Goal: Task Accomplishment & Management: Manage account settings

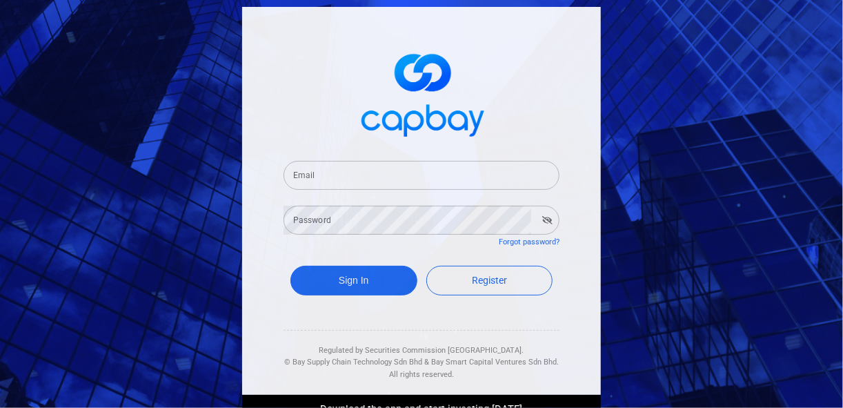
click at [347, 173] on input "Email" at bounding box center [422, 175] width 276 height 29
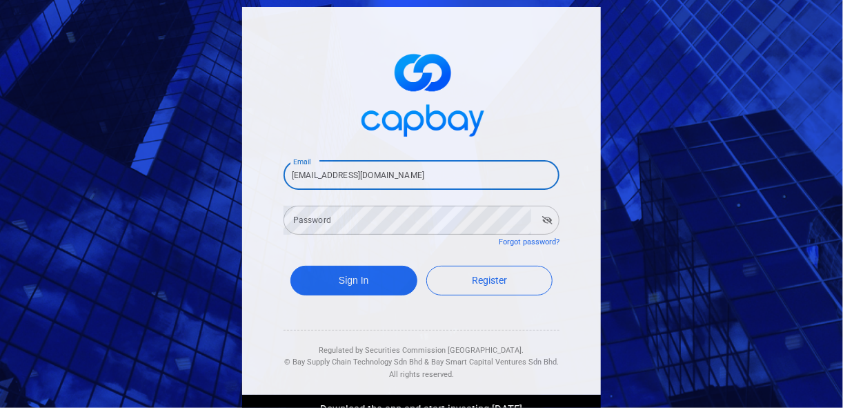
type input "[EMAIL_ADDRESS][DOMAIN_NAME]"
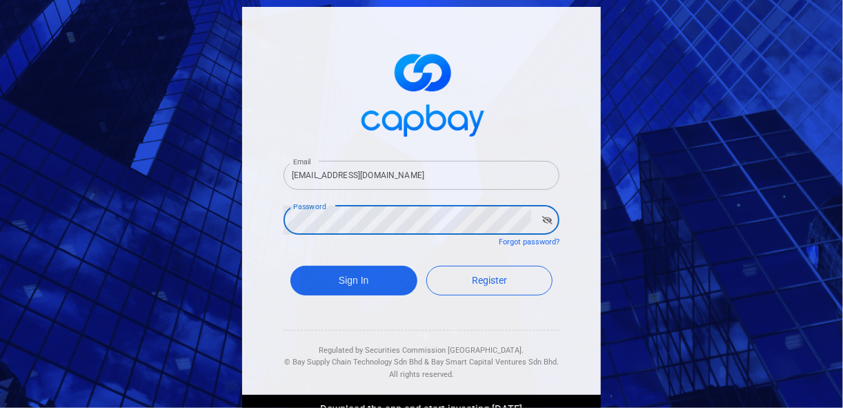
click at [290, 266] on button "Sign In" at bounding box center [353, 281] width 127 height 30
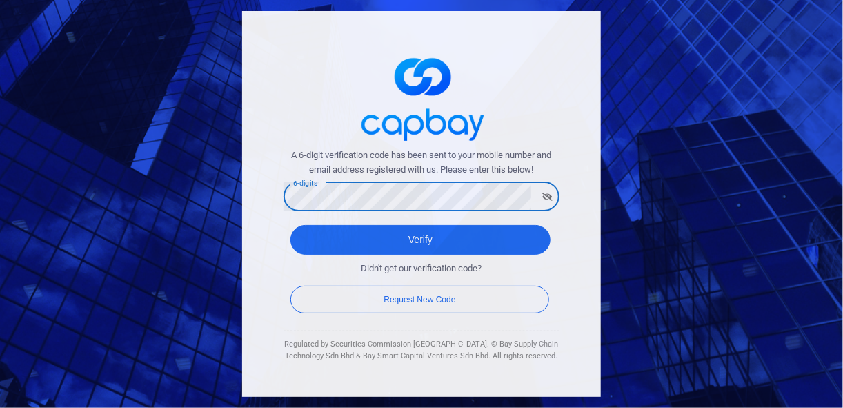
click at [290, 225] on button "Verify" at bounding box center [420, 240] width 260 height 30
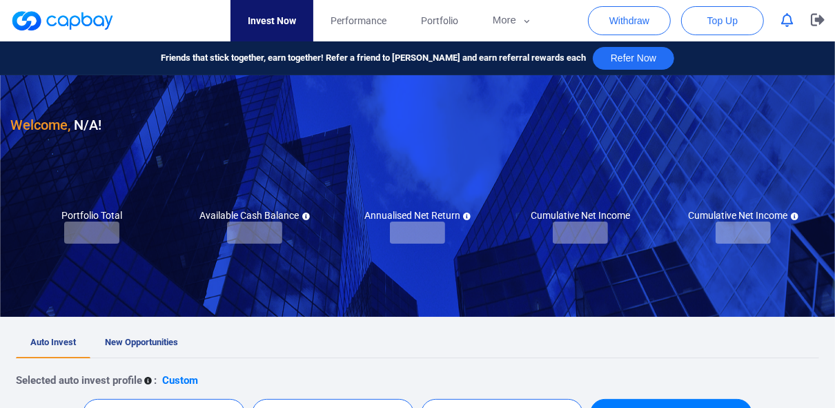
checkbox input "true"
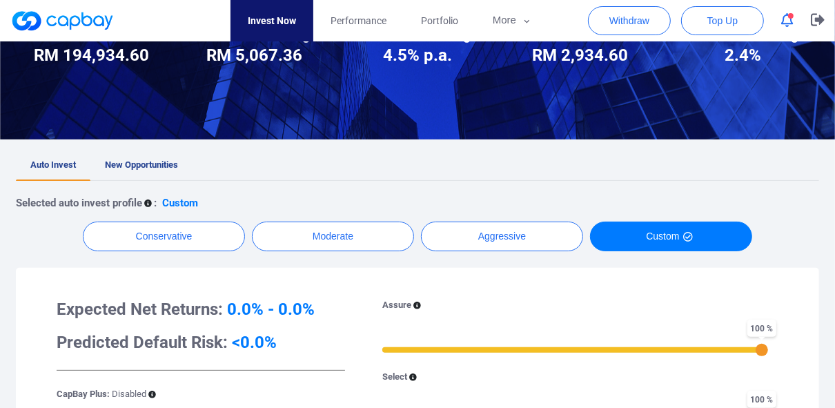
scroll to position [110, 0]
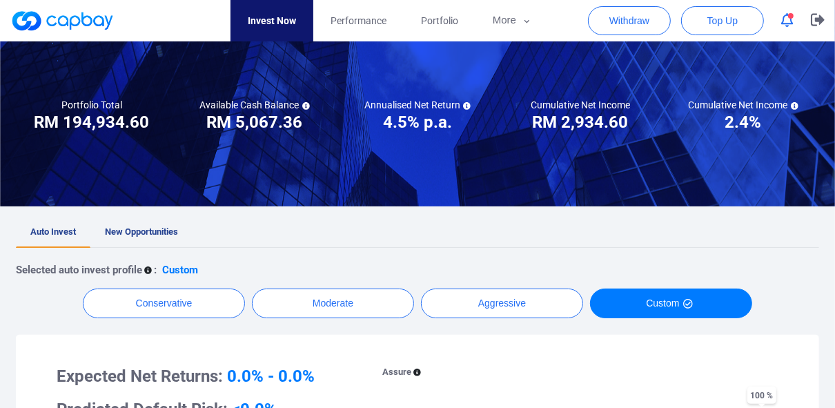
click at [784, 26] on icon "button" at bounding box center [787, 20] width 12 height 14
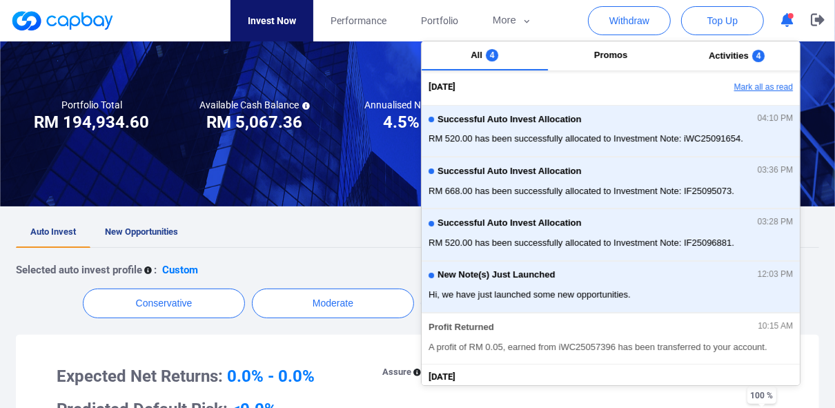
click at [767, 85] on button "Mark all as read" at bounding box center [725, 87] width 148 height 23
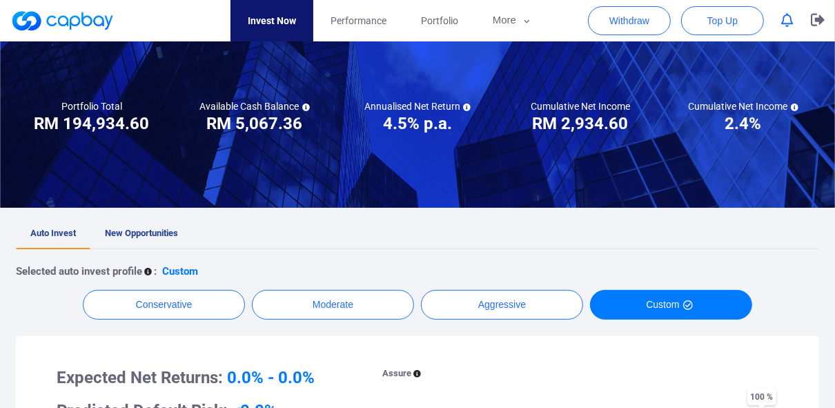
scroll to position [55, 0]
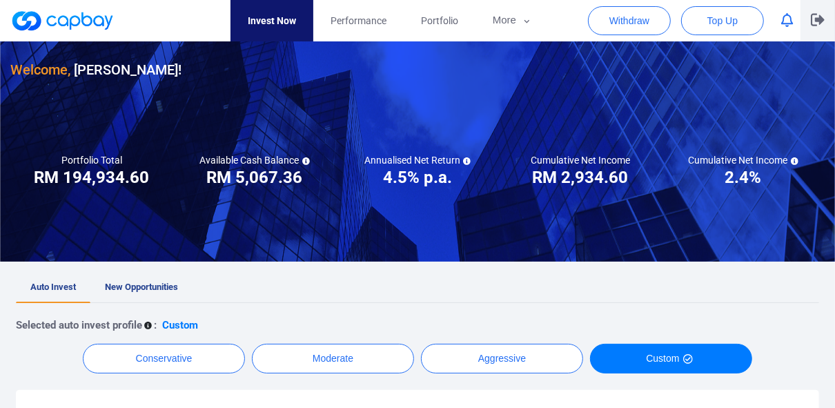
click at [815, 20] on icon "button" at bounding box center [818, 20] width 14 height 12
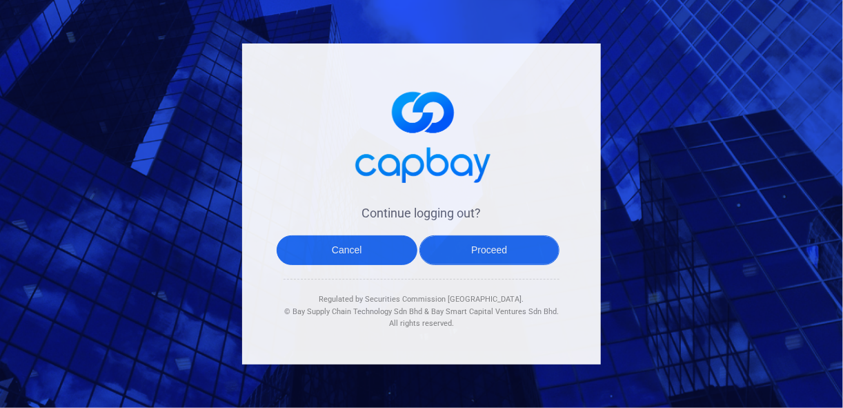
click at [495, 250] on button "Proceed" at bounding box center [490, 250] width 141 height 30
